Goal: Information Seeking & Learning: Find specific fact

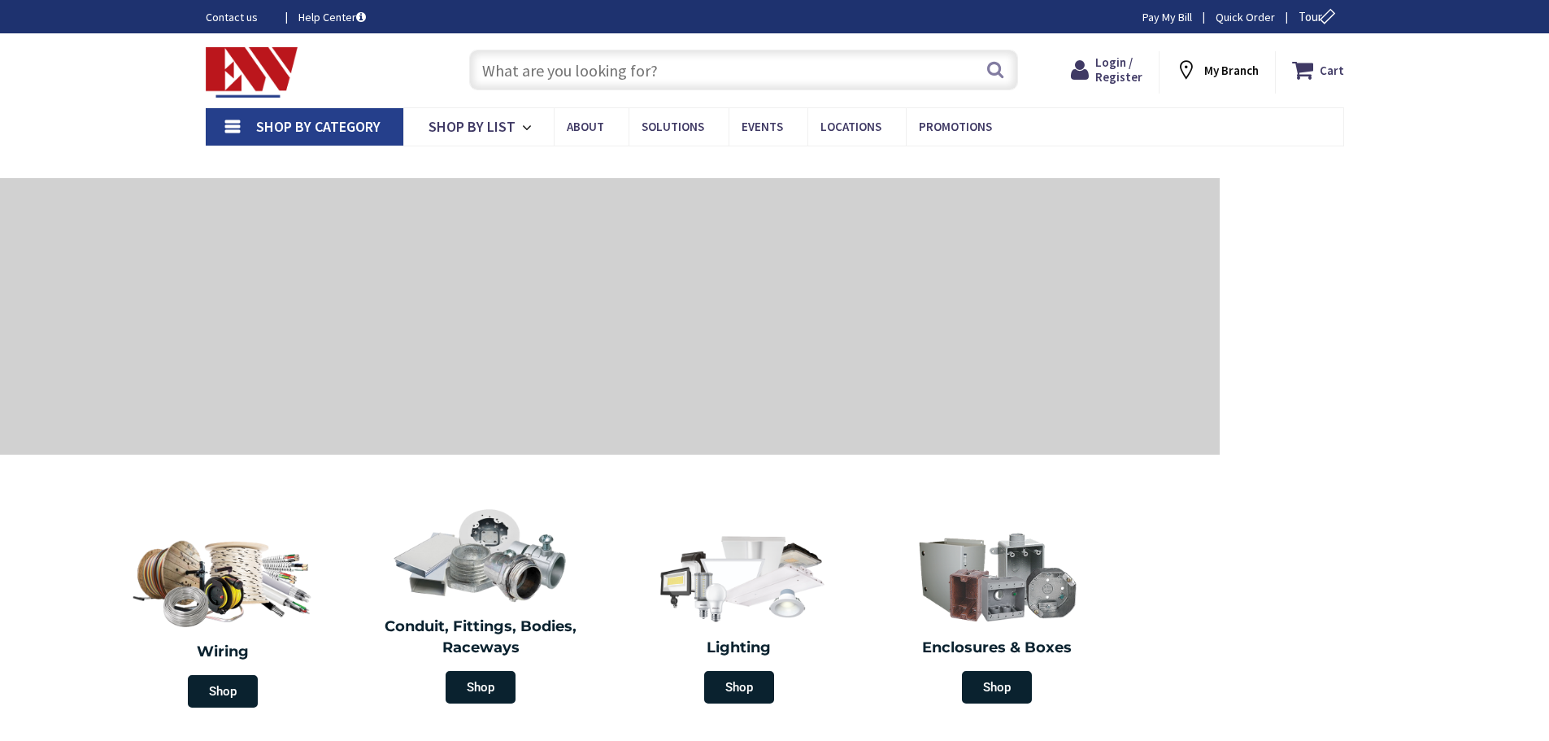
click at [564, 76] on input "text" at bounding box center [743, 70] width 549 height 41
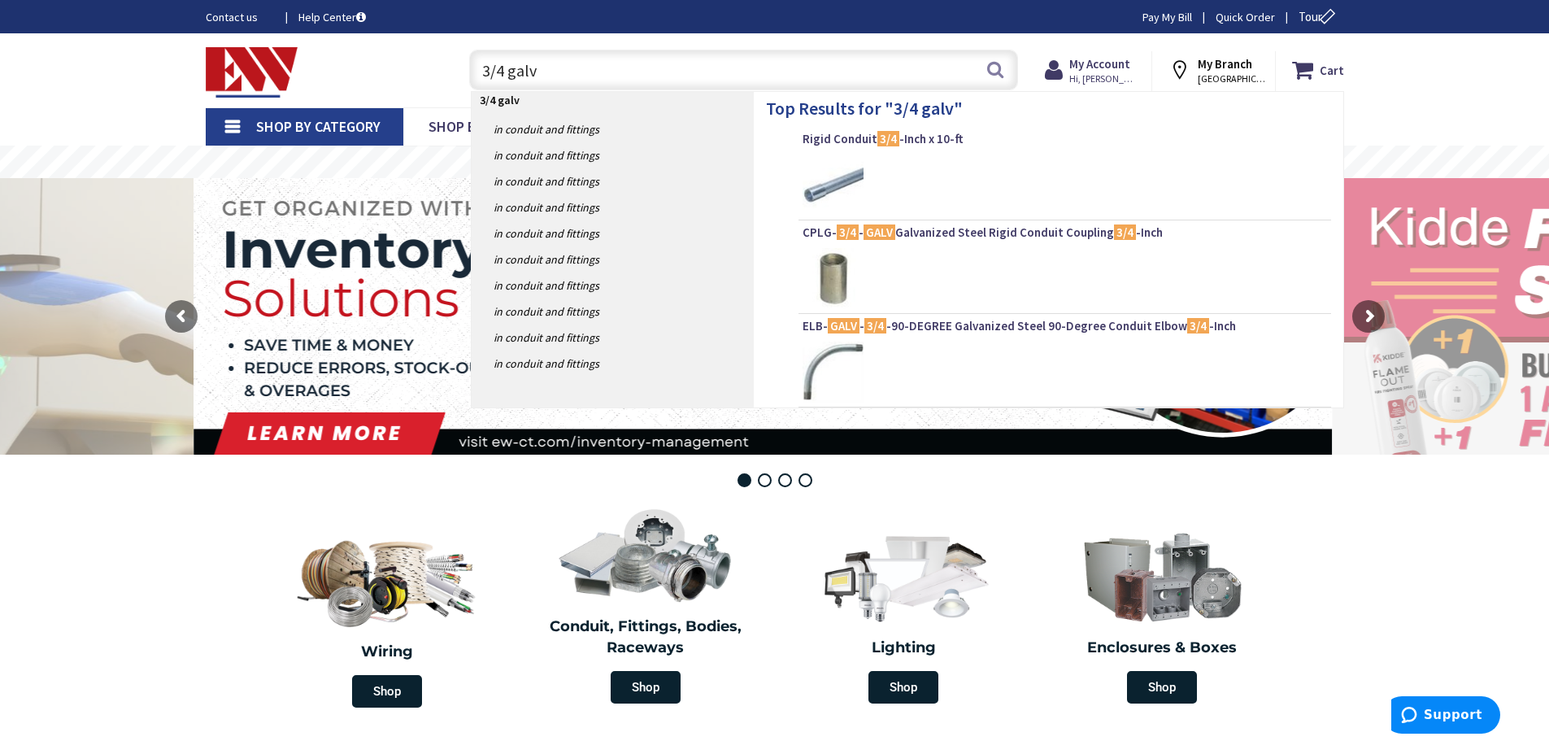
type input "3/4 galv t"
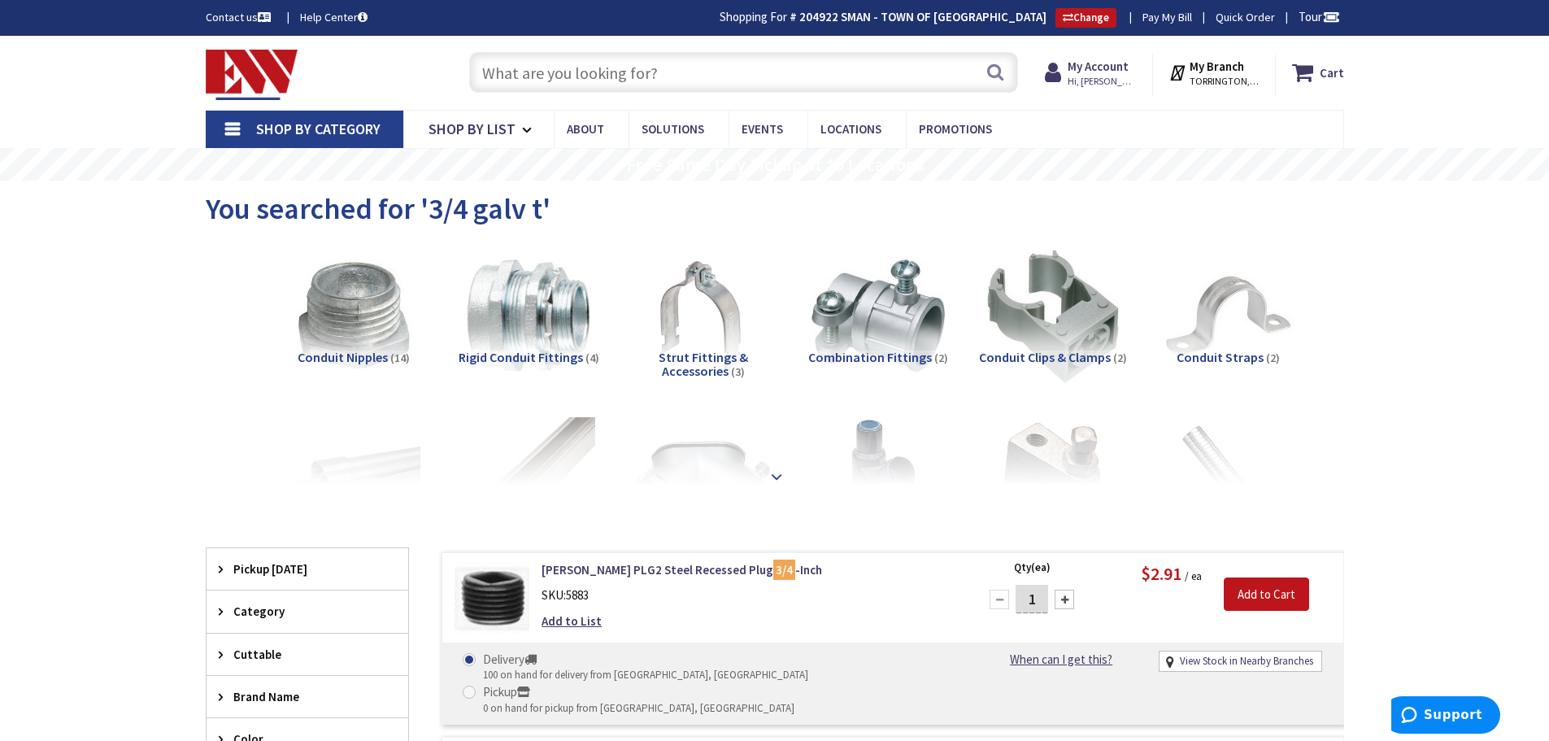
click at [772, 471] on strong at bounding box center [777, 476] width 20 height 18
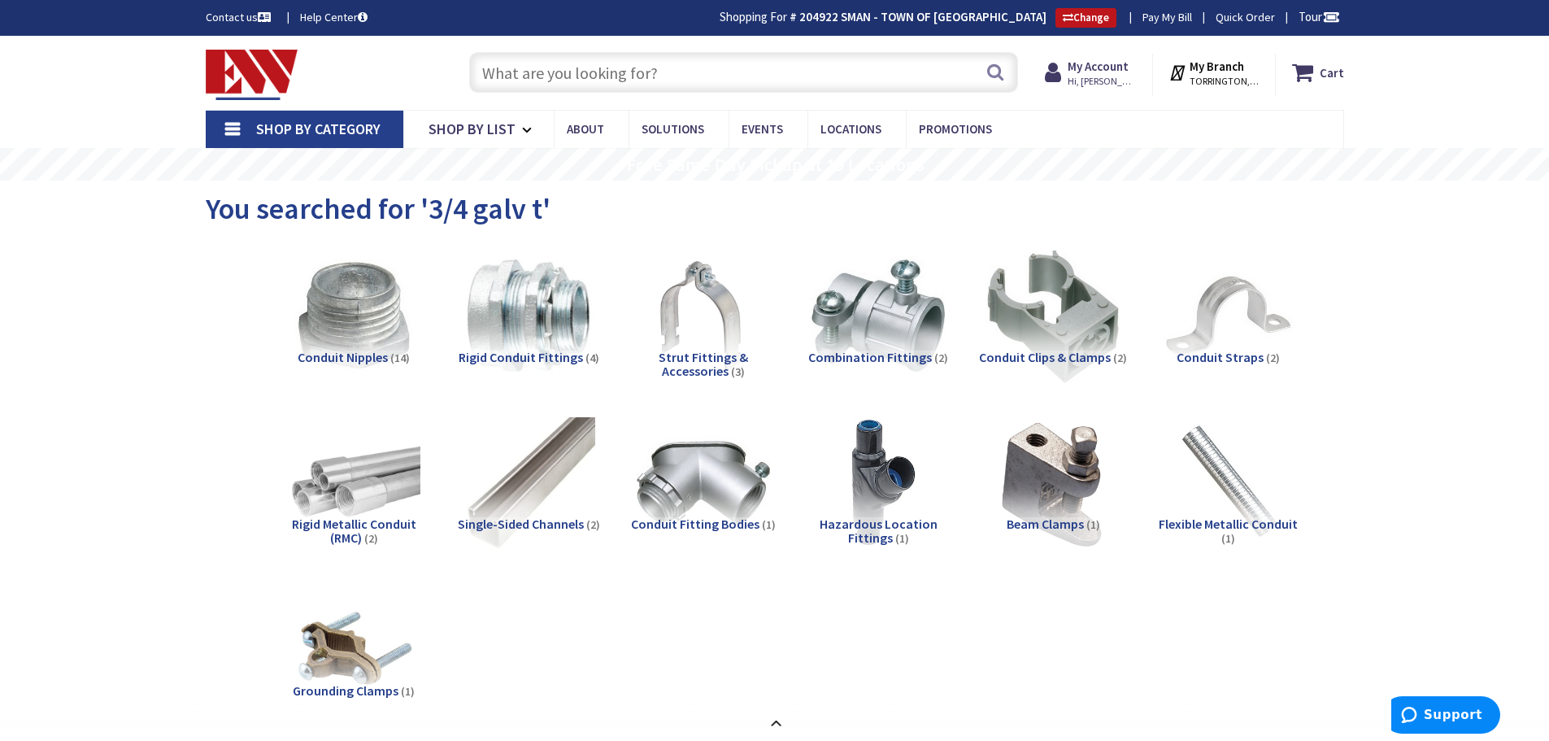
click at [511, 78] on input "text" at bounding box center [743, 72] width 549 height 41
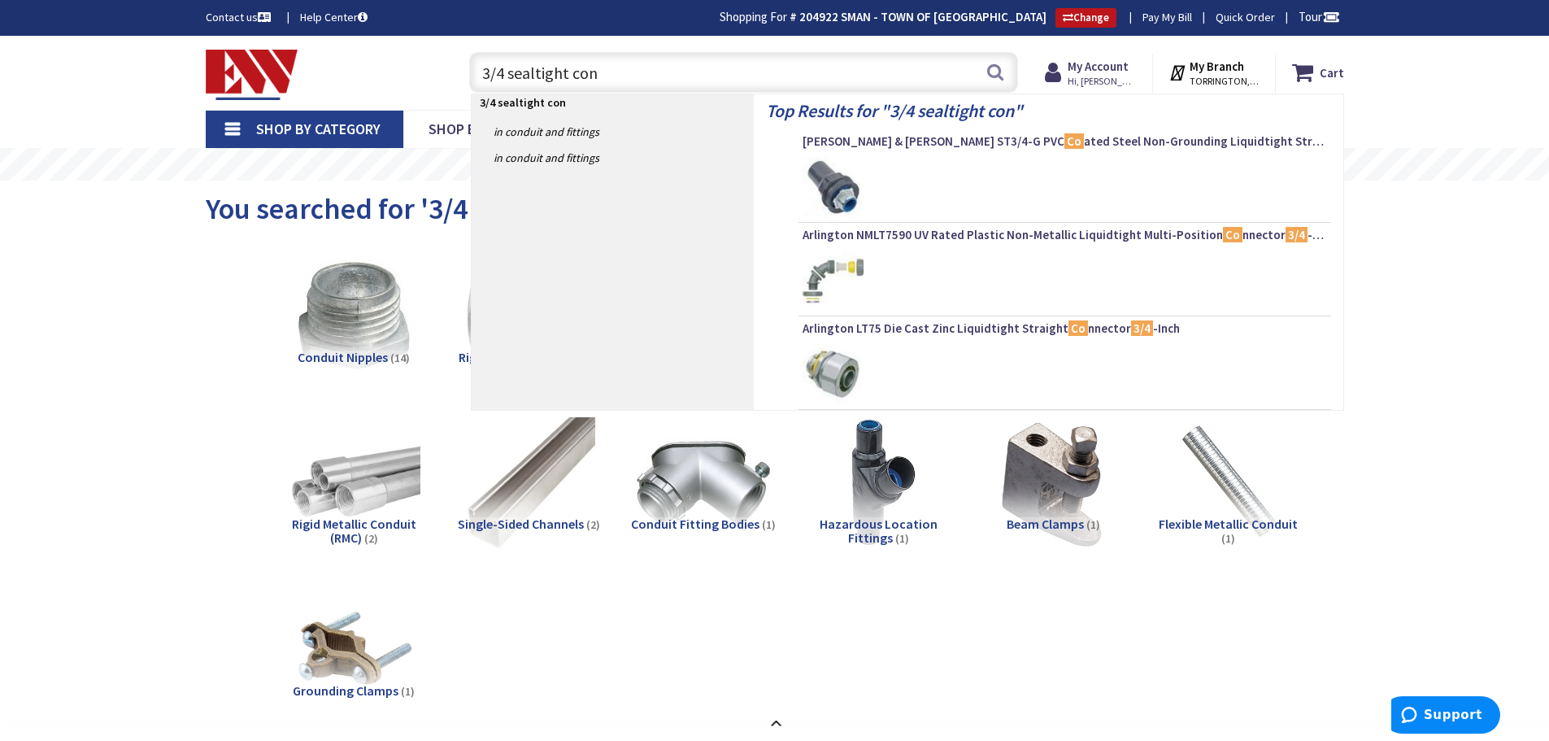
type input "3/4 sealtight conn"
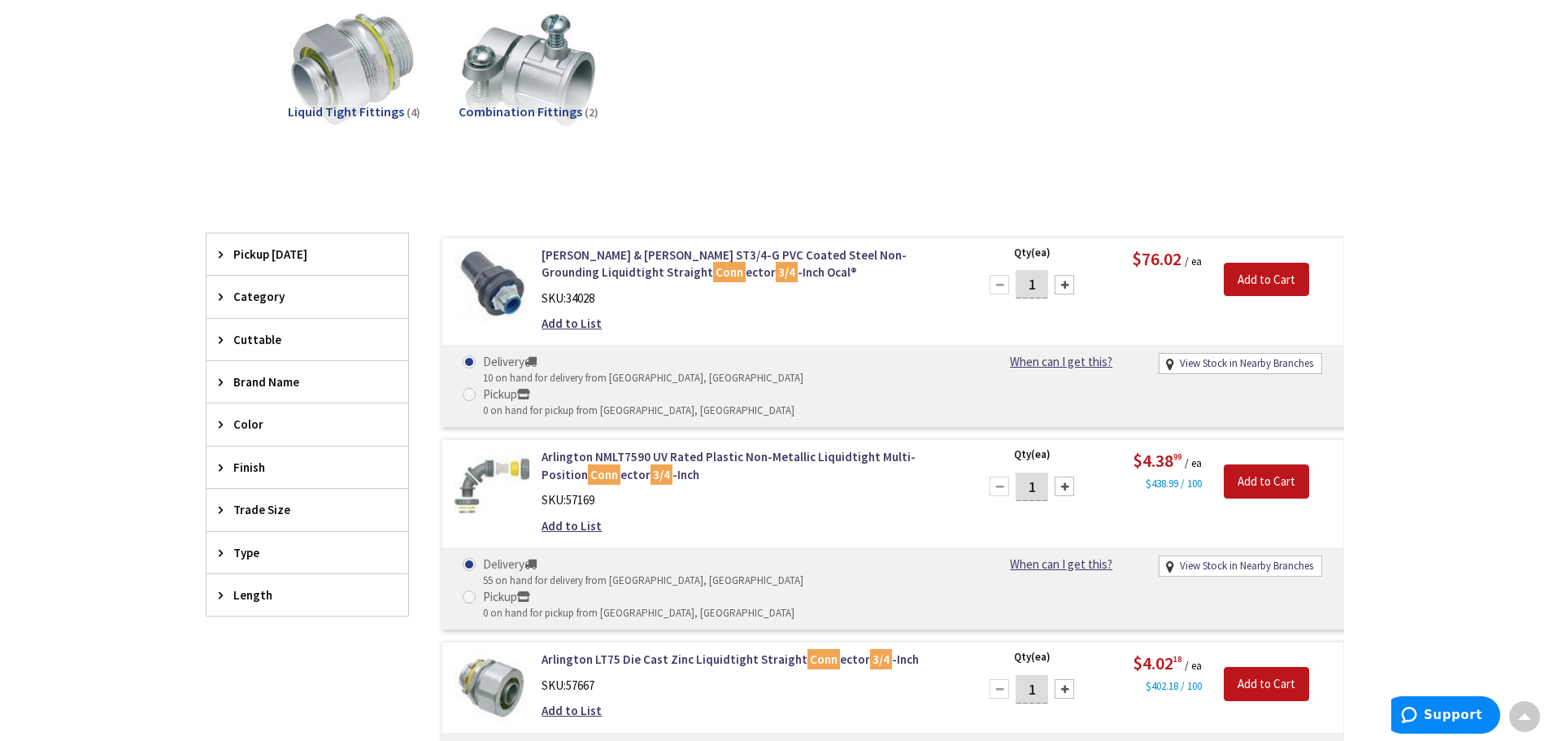
scroll to position [164, 0]
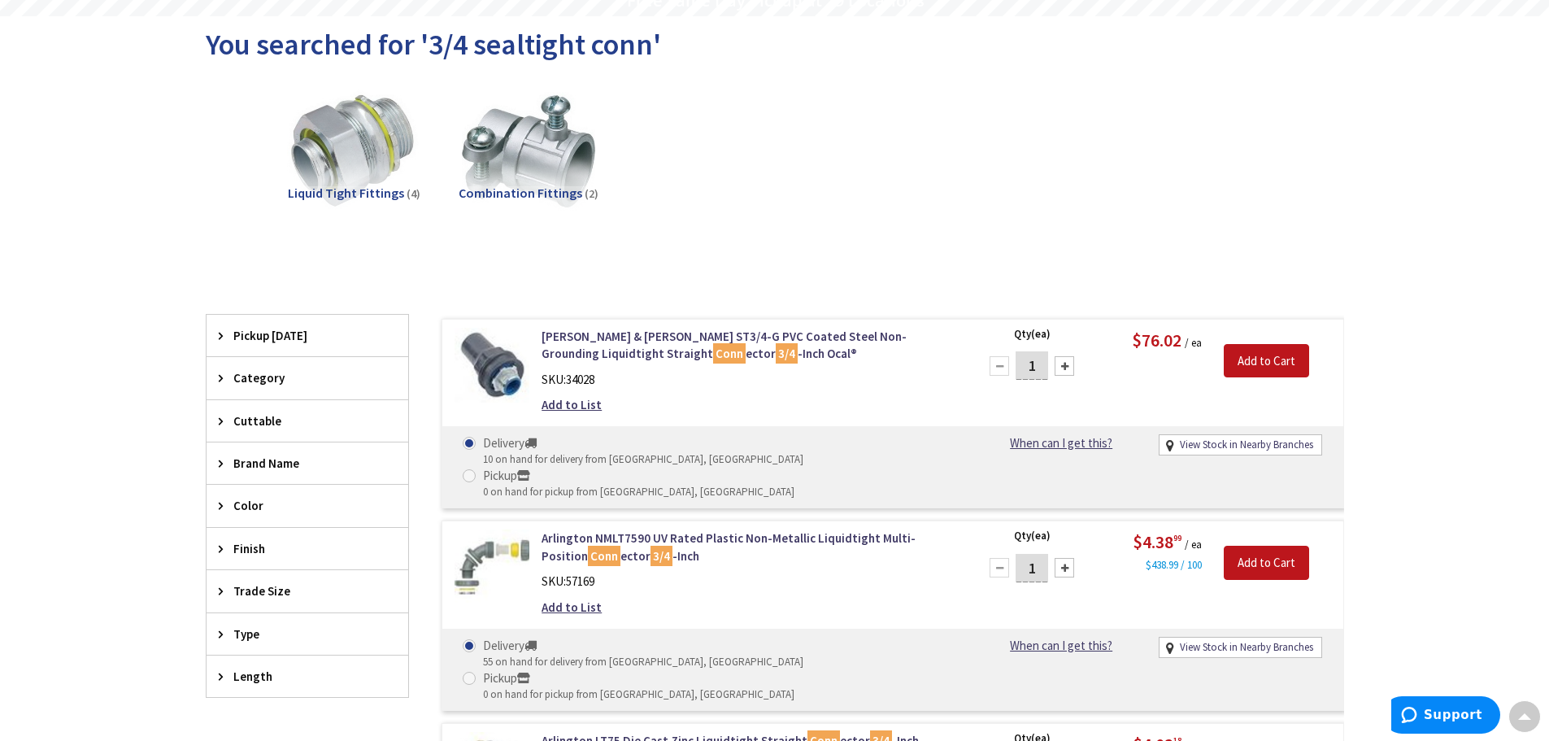
click at [383, 188] on span "Liquid Tight Fittings" at bounding box center [346, 193] width 116 height 16
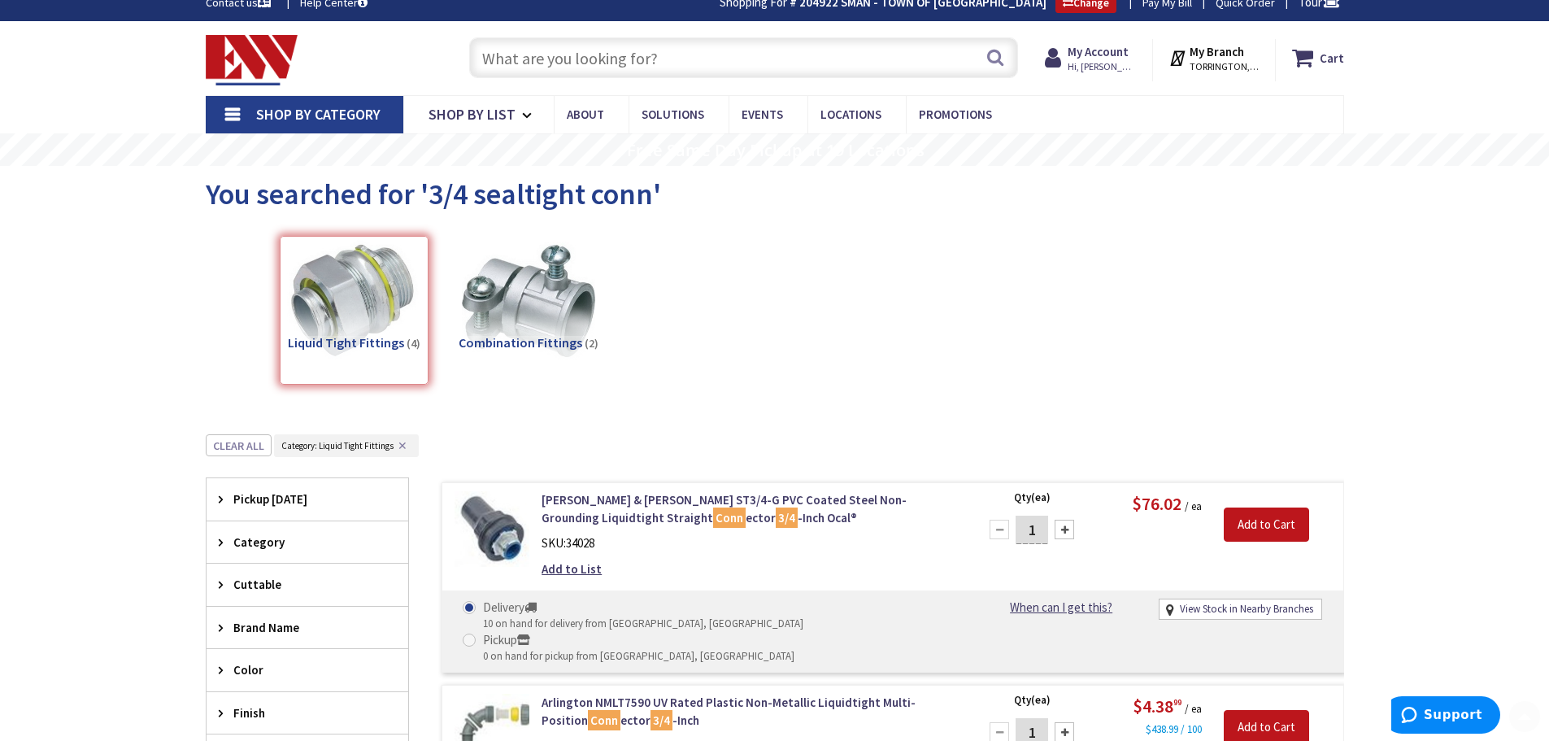
scroll to position [0, 0]
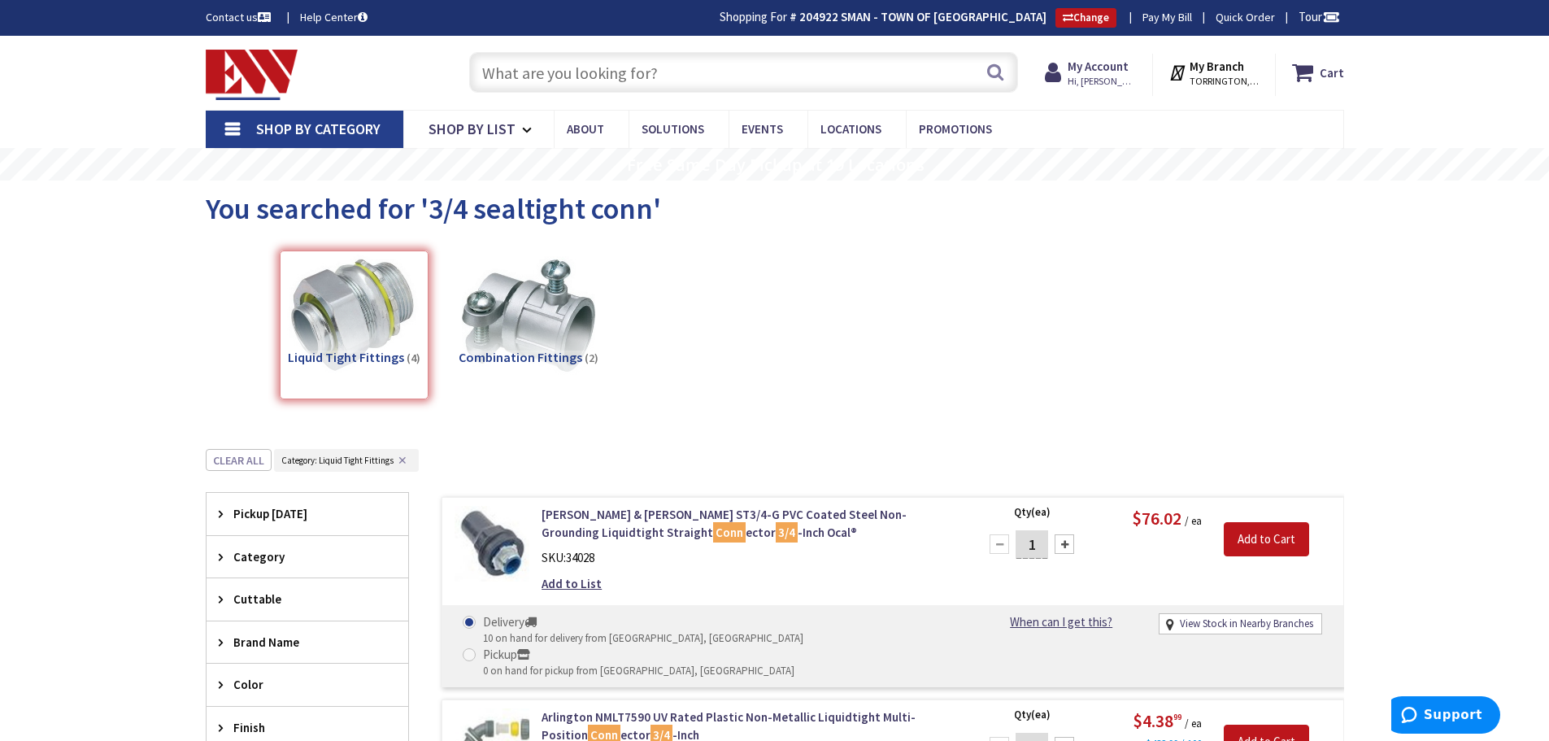
click at [515, 80] on input "text" at bounding box center [743, 72] width 549 height 41
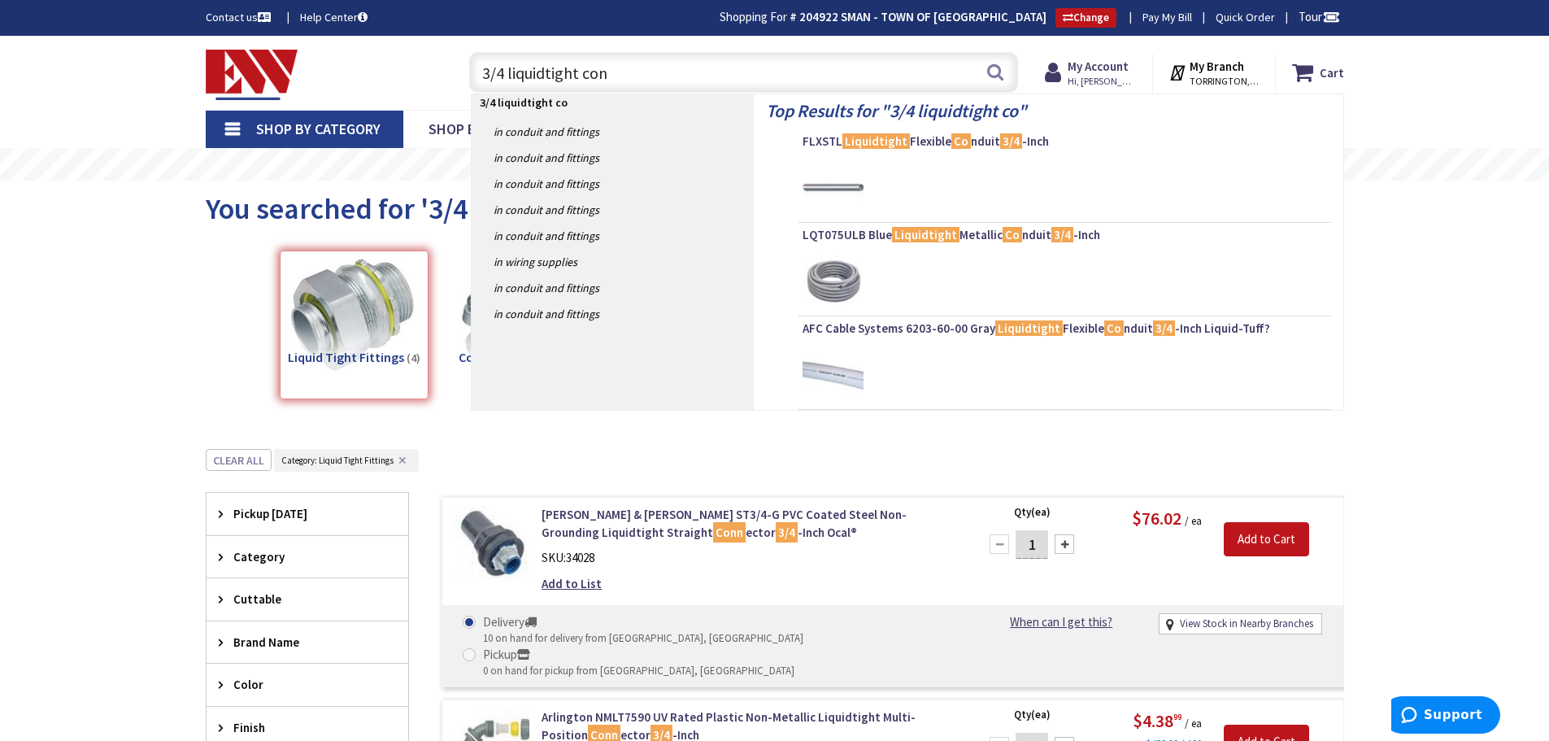
type input "3/4 liquidtight conn"
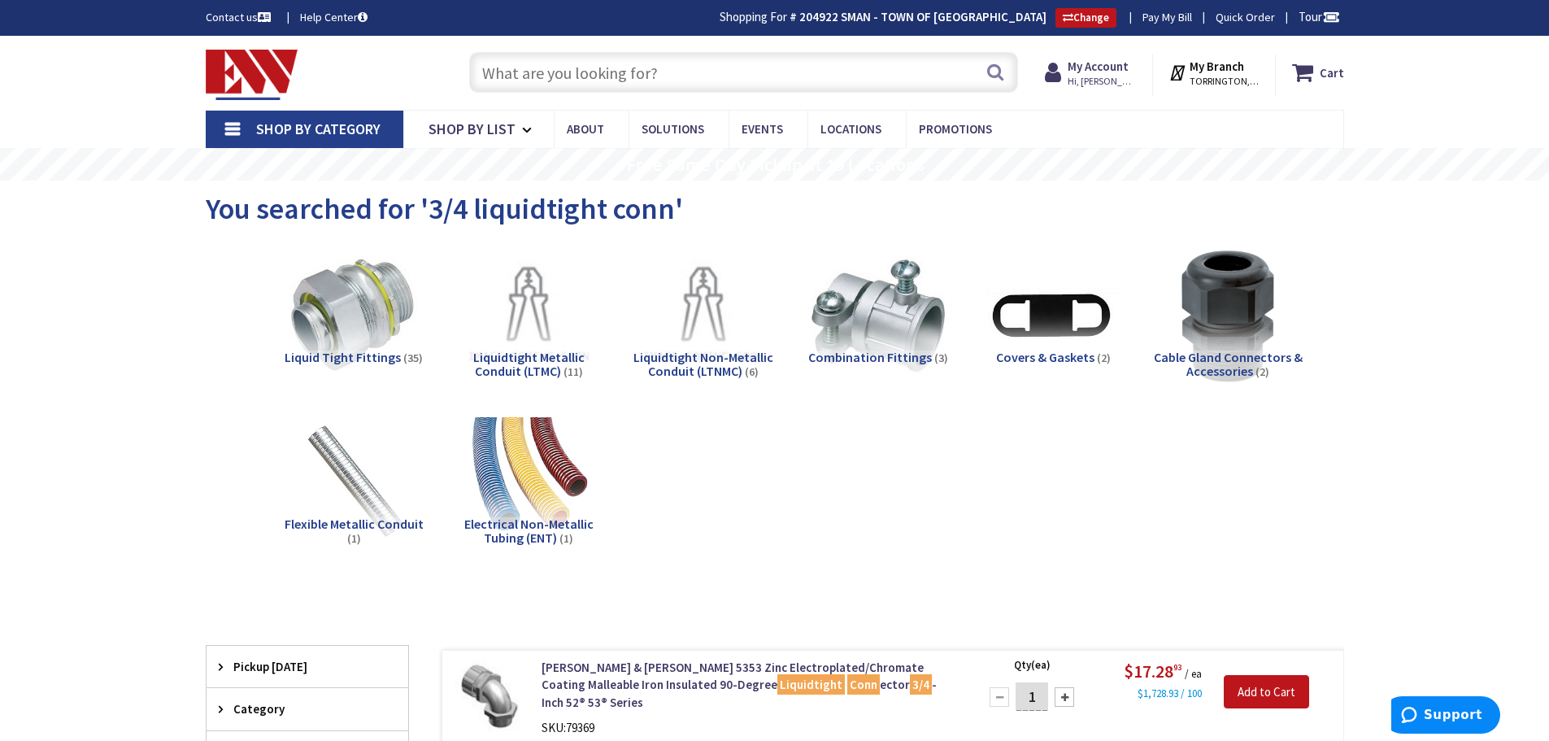
click at [545, 68] on input "text" at bounding box center [743, 72] width 549 height 41
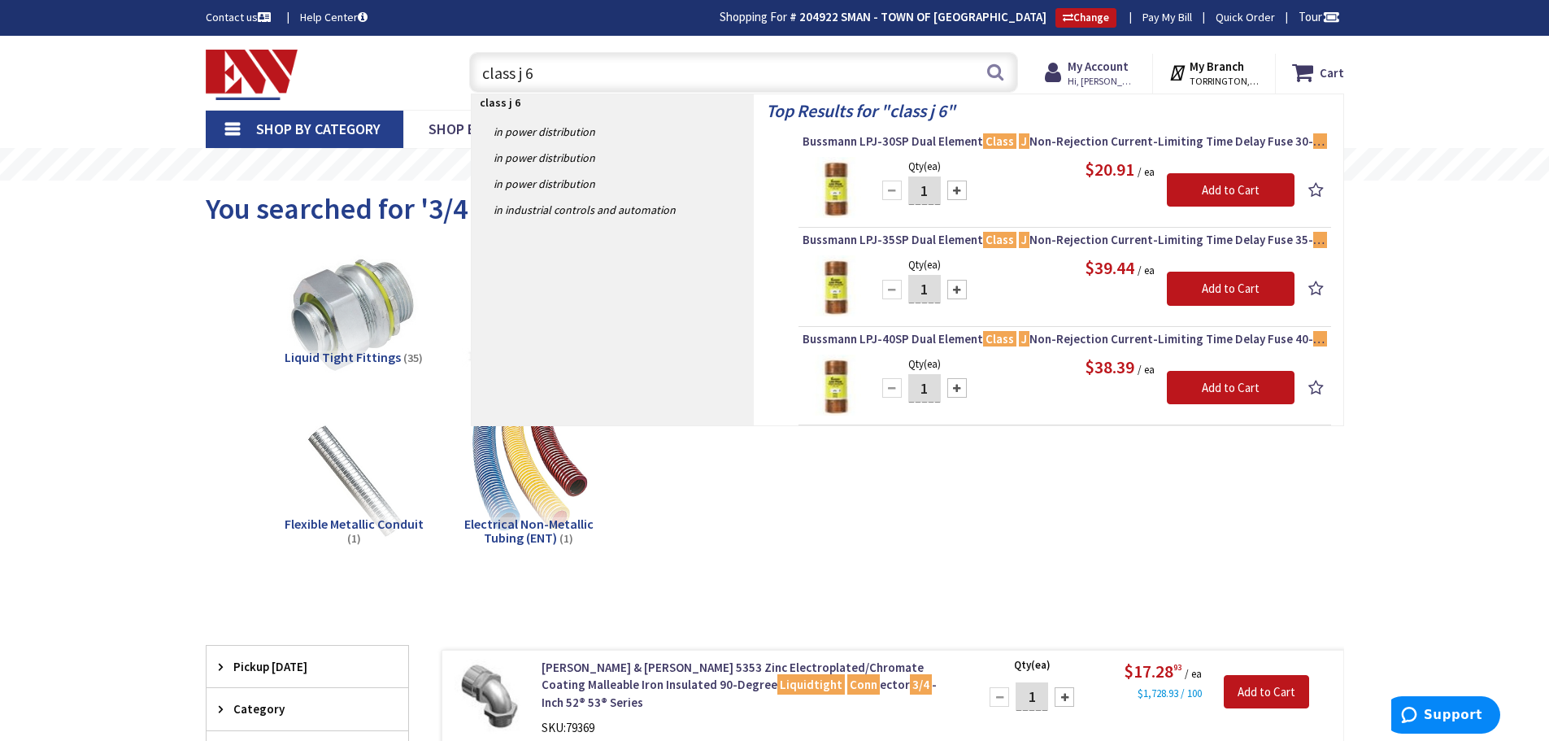
type input "class j"
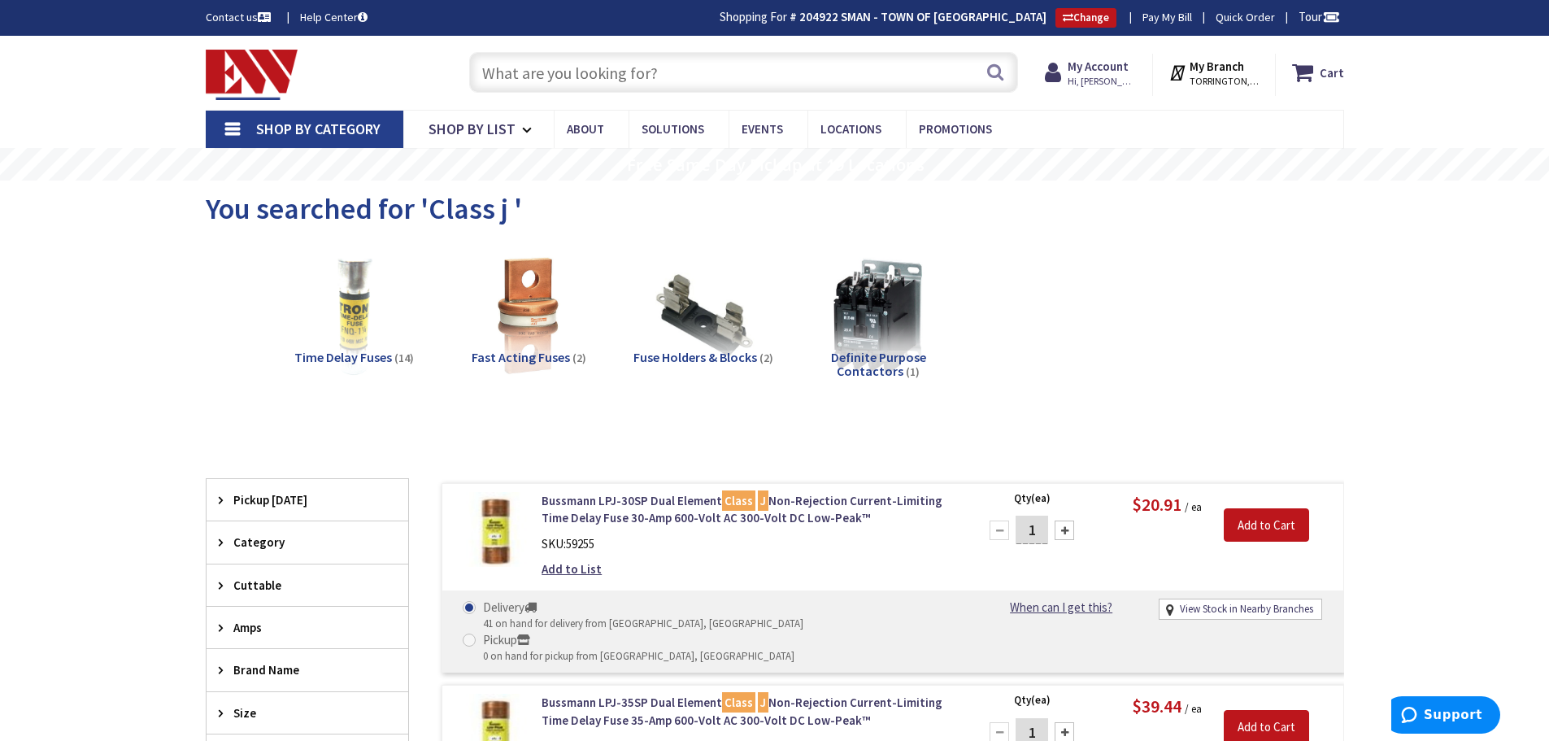
click at [499, 79] on input "text" at bounding box center [743, 72] width 549 height 41
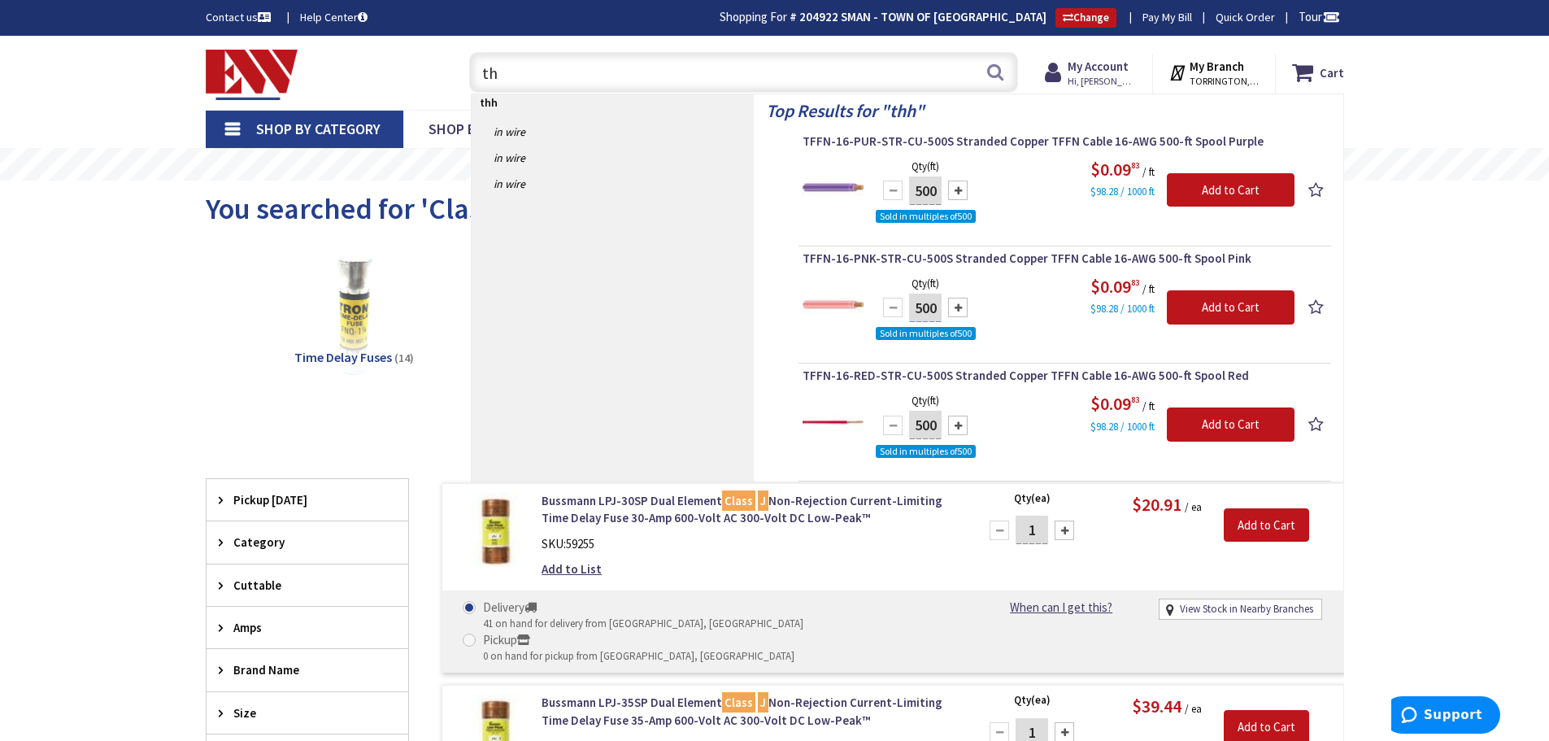
type input "t"
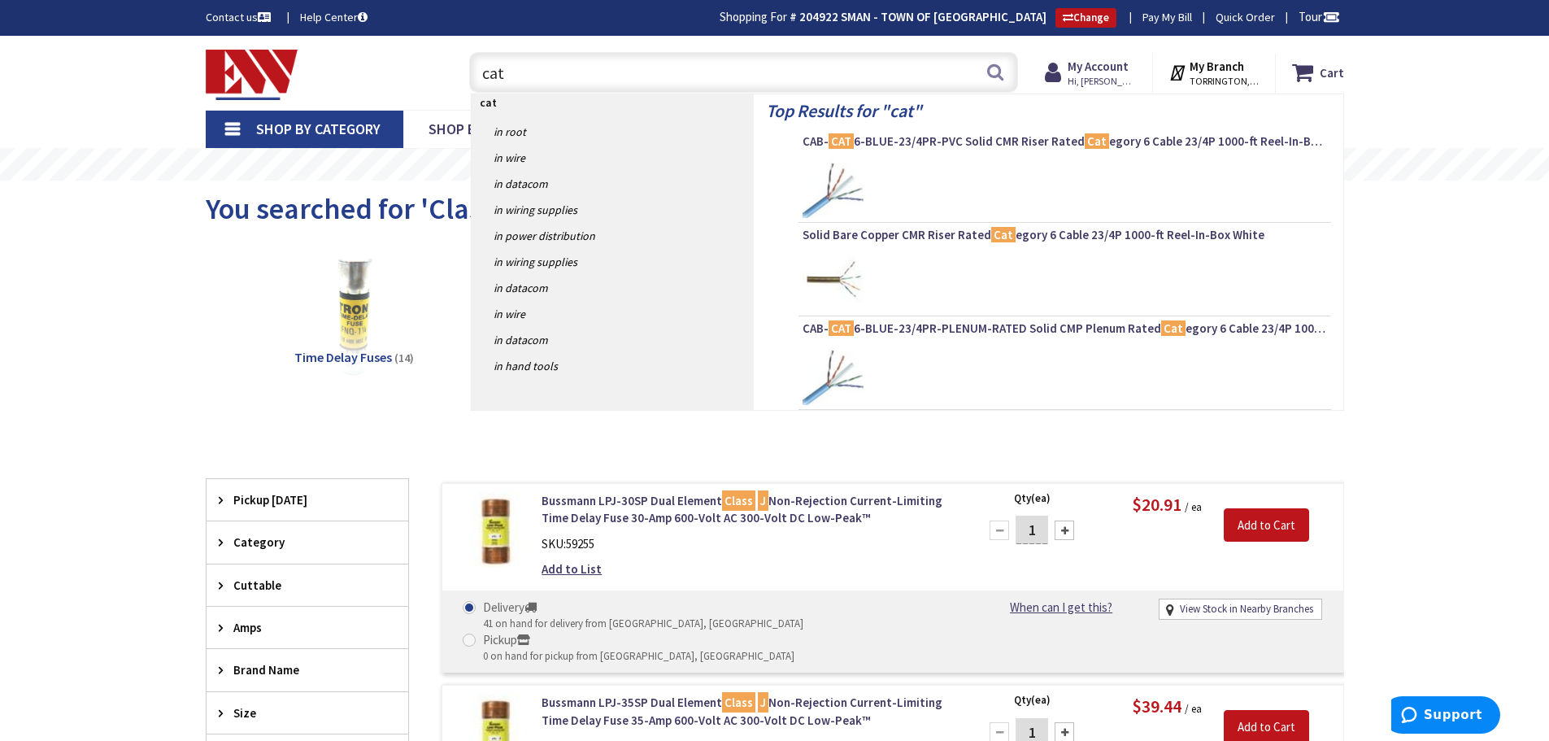
type input "cat6"
